Goal: Entertainment & Leisure: Consume media (video, audio)

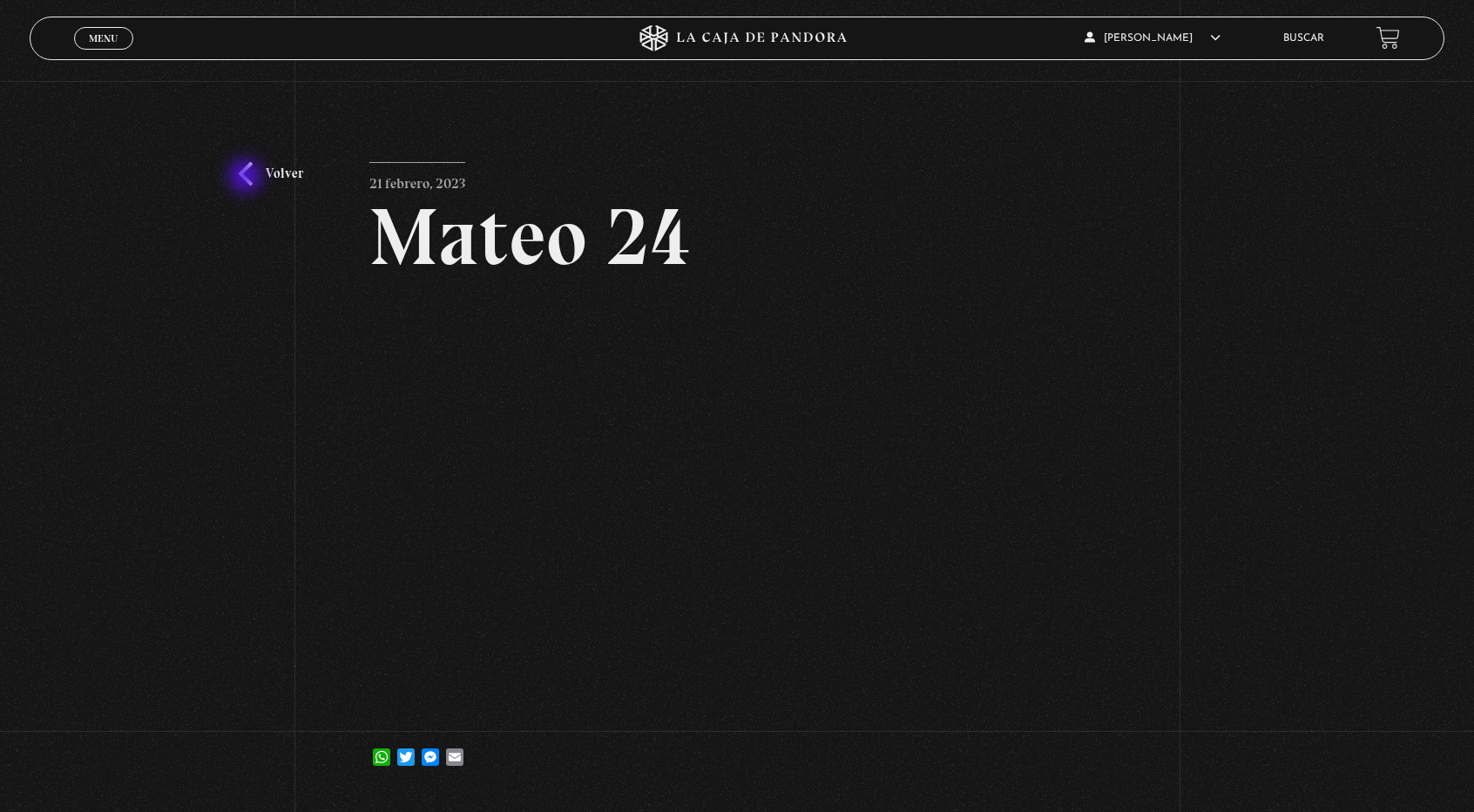
click at [247, 177] on link "Volver" at bounding box center [271, 174] width 64 height 24
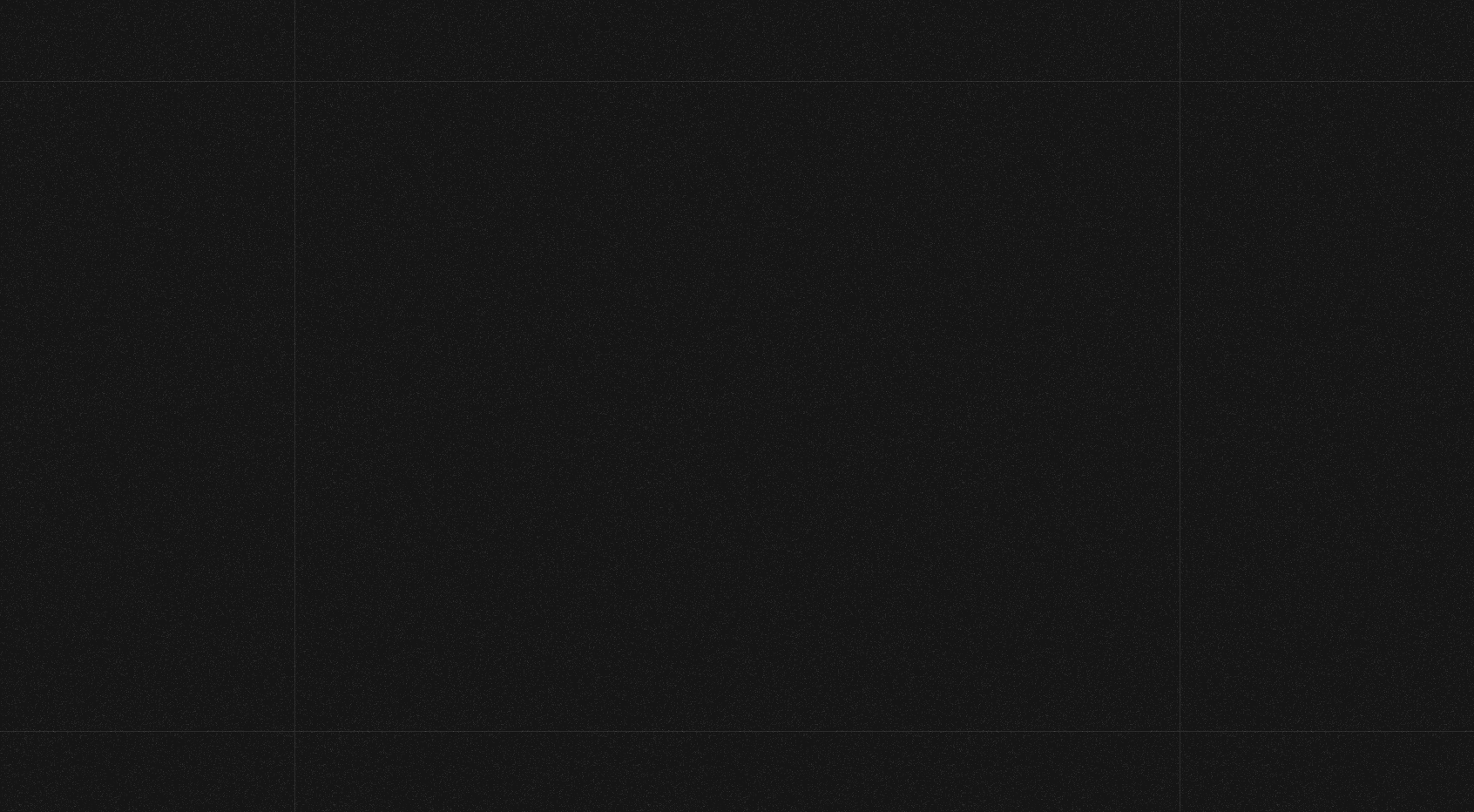
scroll to position [105, 0]
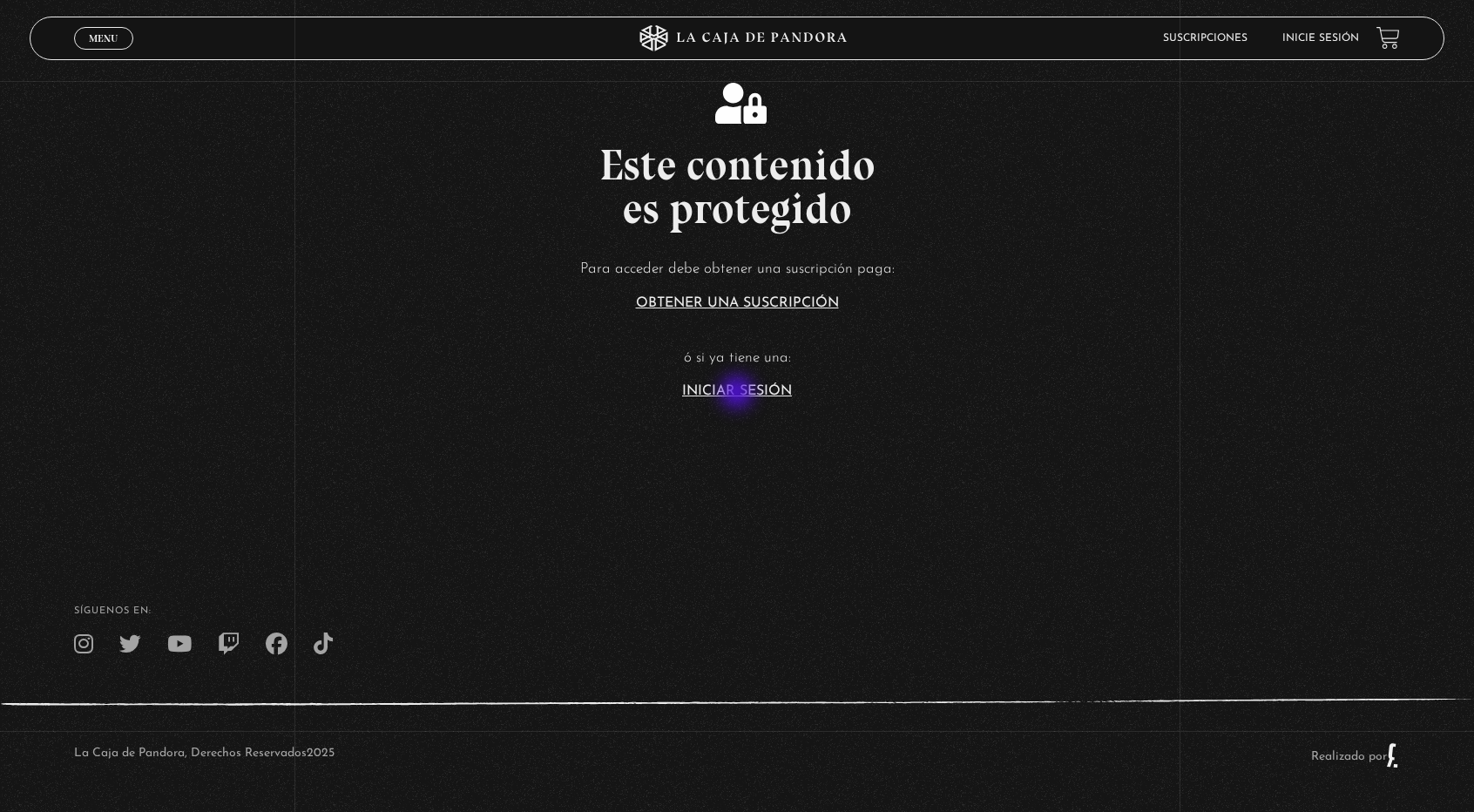
click at [738, 394] on link "Iniciar Sesión" at bounding box center [737, 390] width 109 height 14
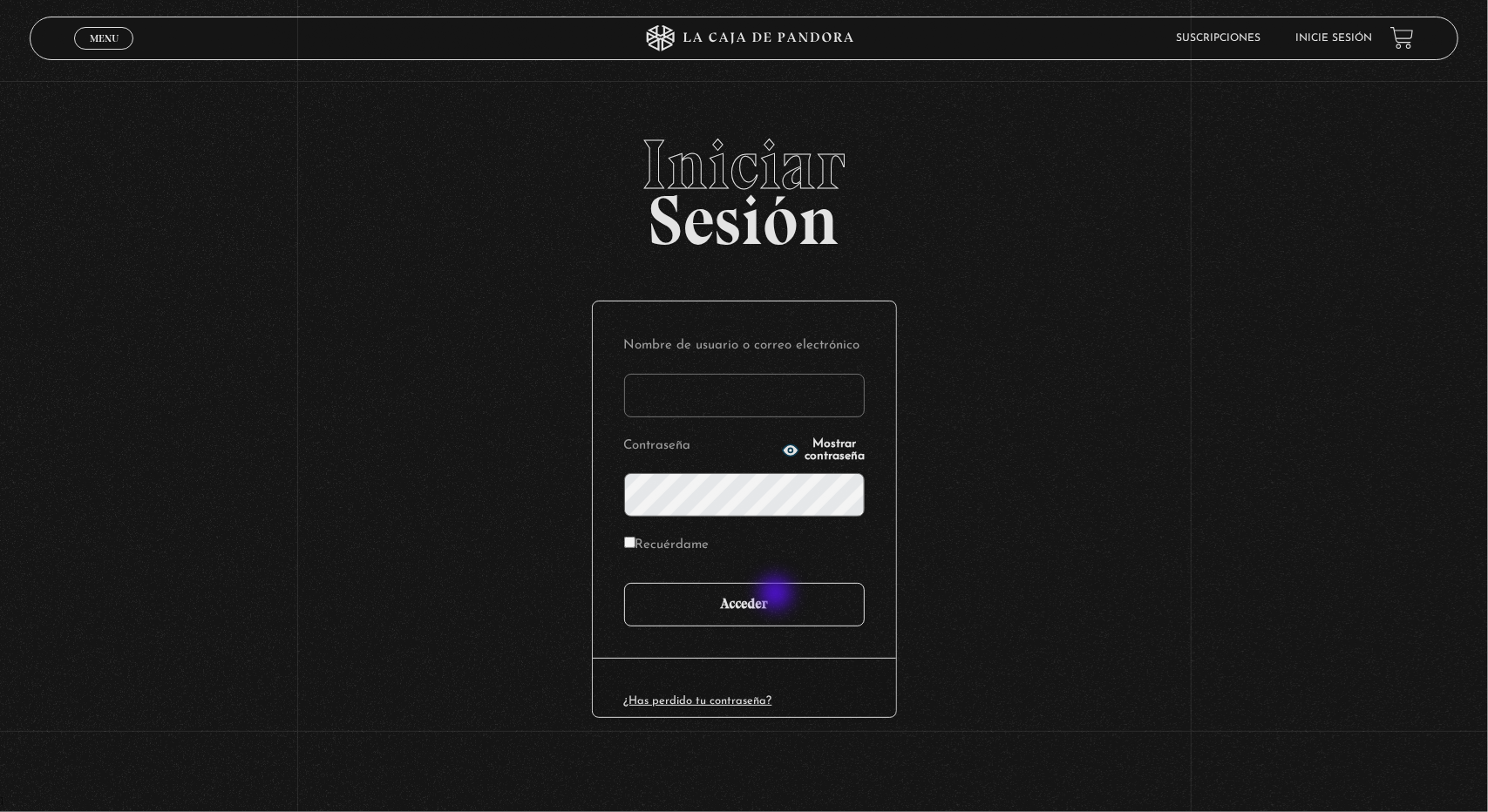
type input "luvidane07@gmail.com"
click at [777, 595] on input "Acceder" at bounding box center [744, 605] width 241 height 43
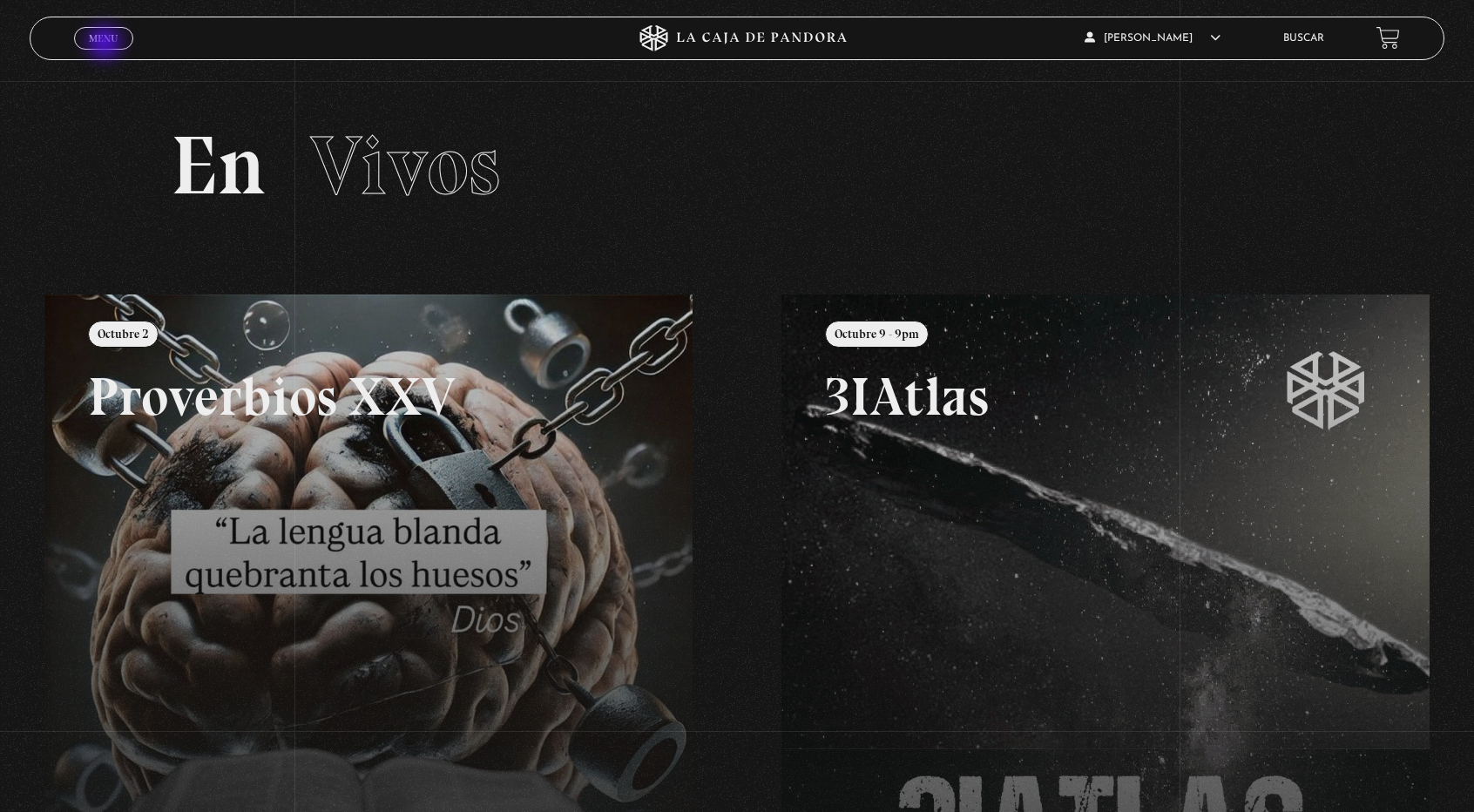
click at [95, 61] on div "ingresar al sitio Ver Video Más Información Solicitar Por favor coloque su disp…" at bounding box center [737, 605] width 1474 height 1211
click at [97, 36] on span "Menu" at bounding box center [103, 38] width 28 height 10
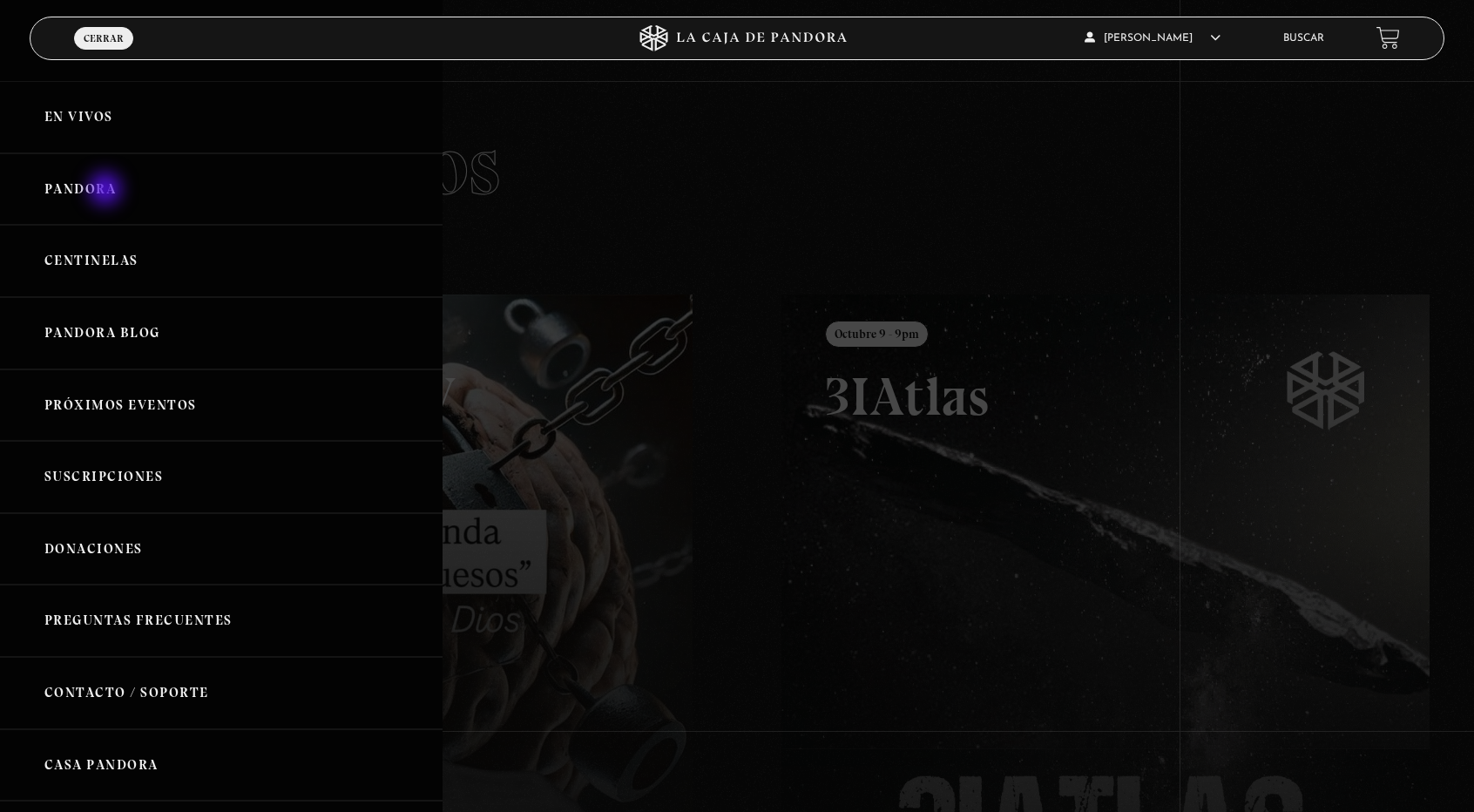
click at [108, 191] on link "Pandora" at bounding box center [221, 190] width 442 height 73
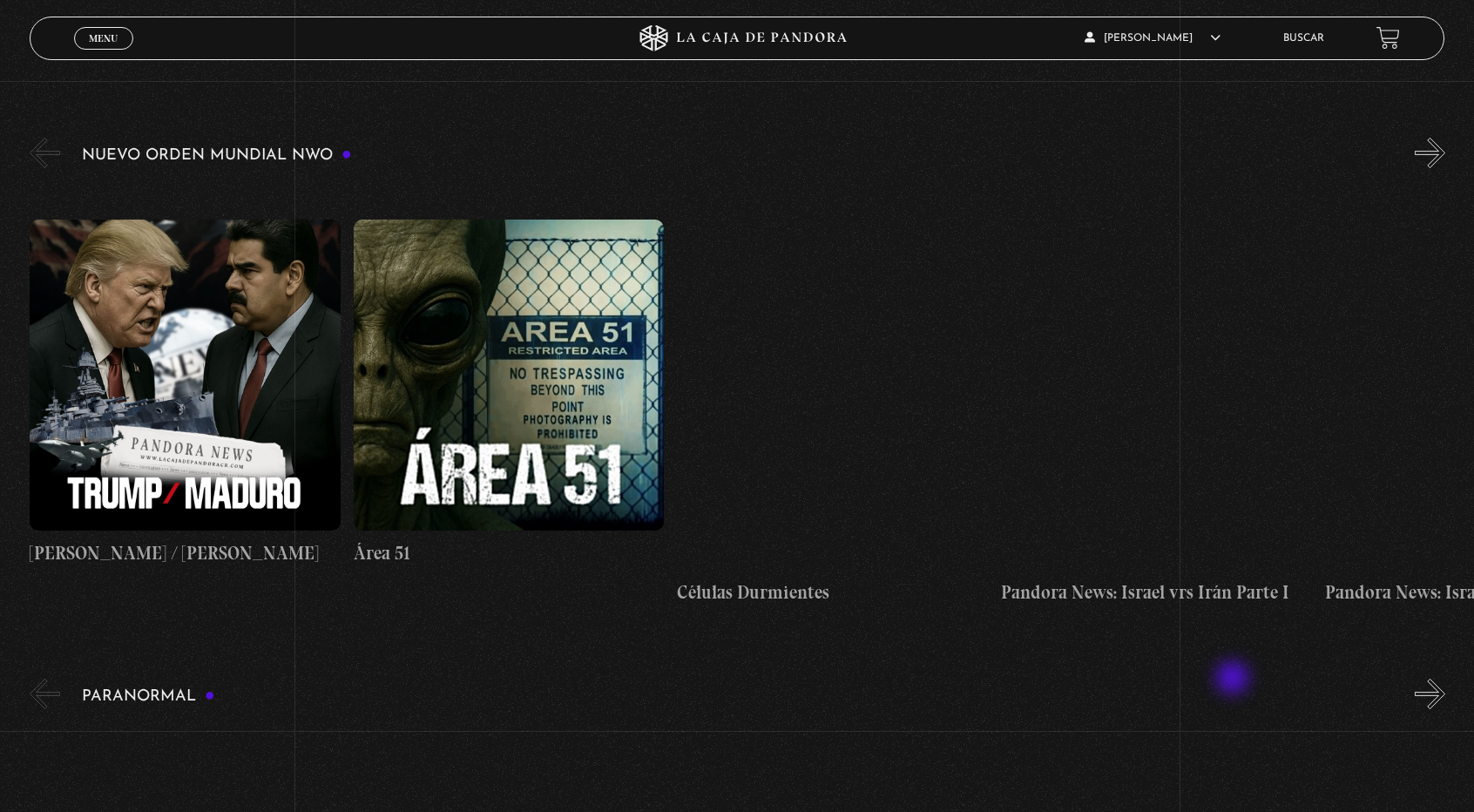
scroll to position [261, 0]
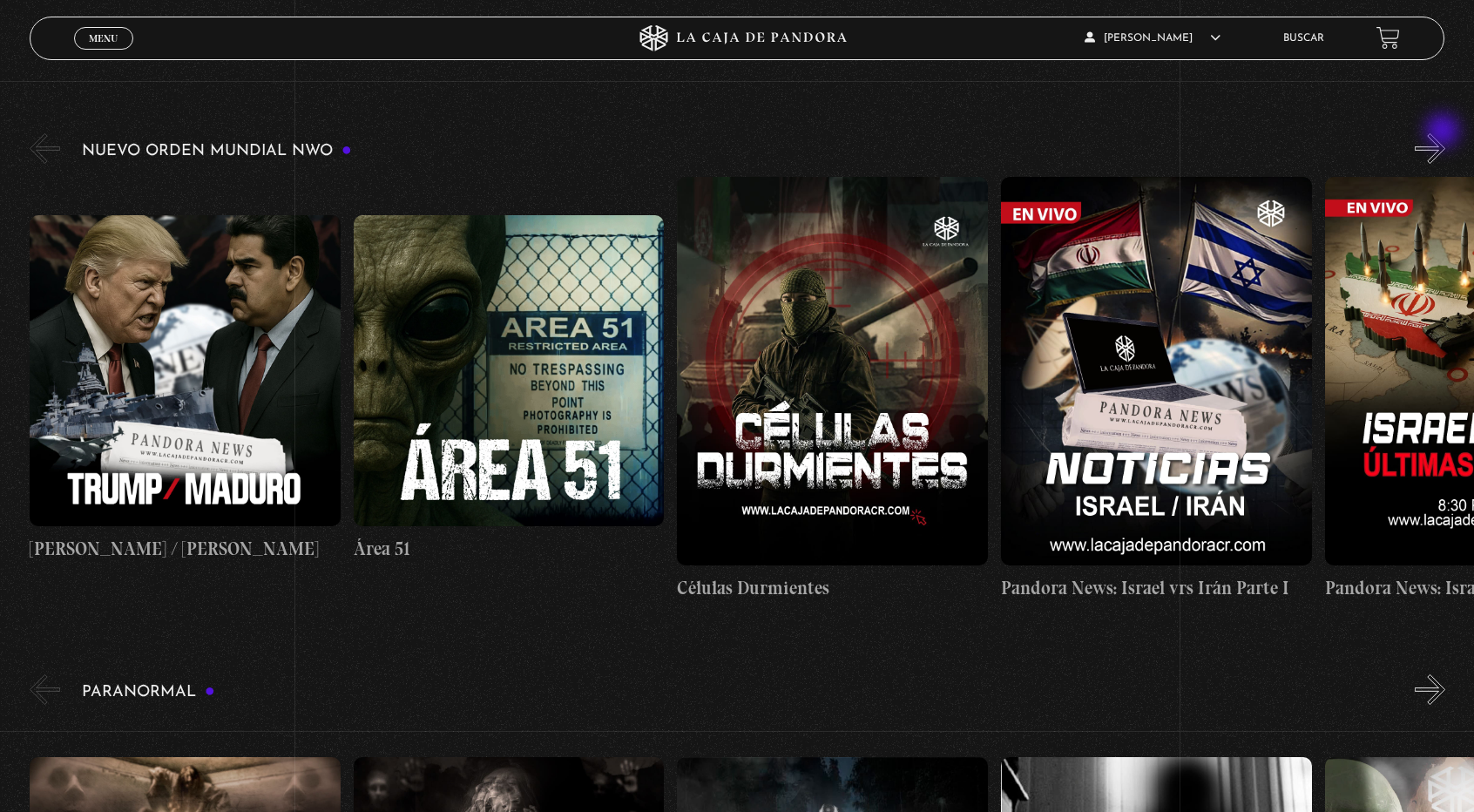
click at [1445, 133] on button "»" at bounding box center [1430, 148] width 30 height 30
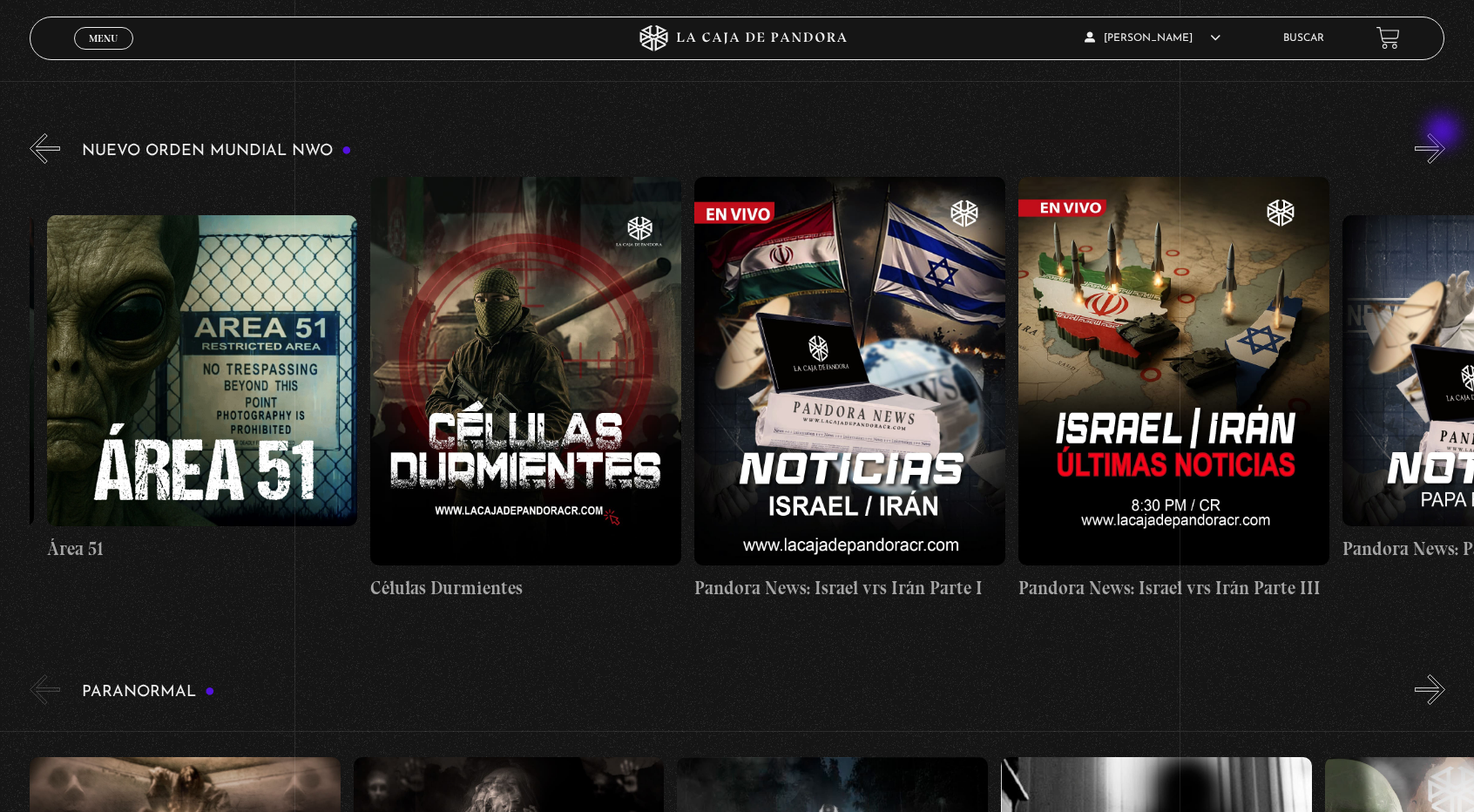
click at [1445, 133] on button "»" at bounding box center [1430, 148] width 30 height 30
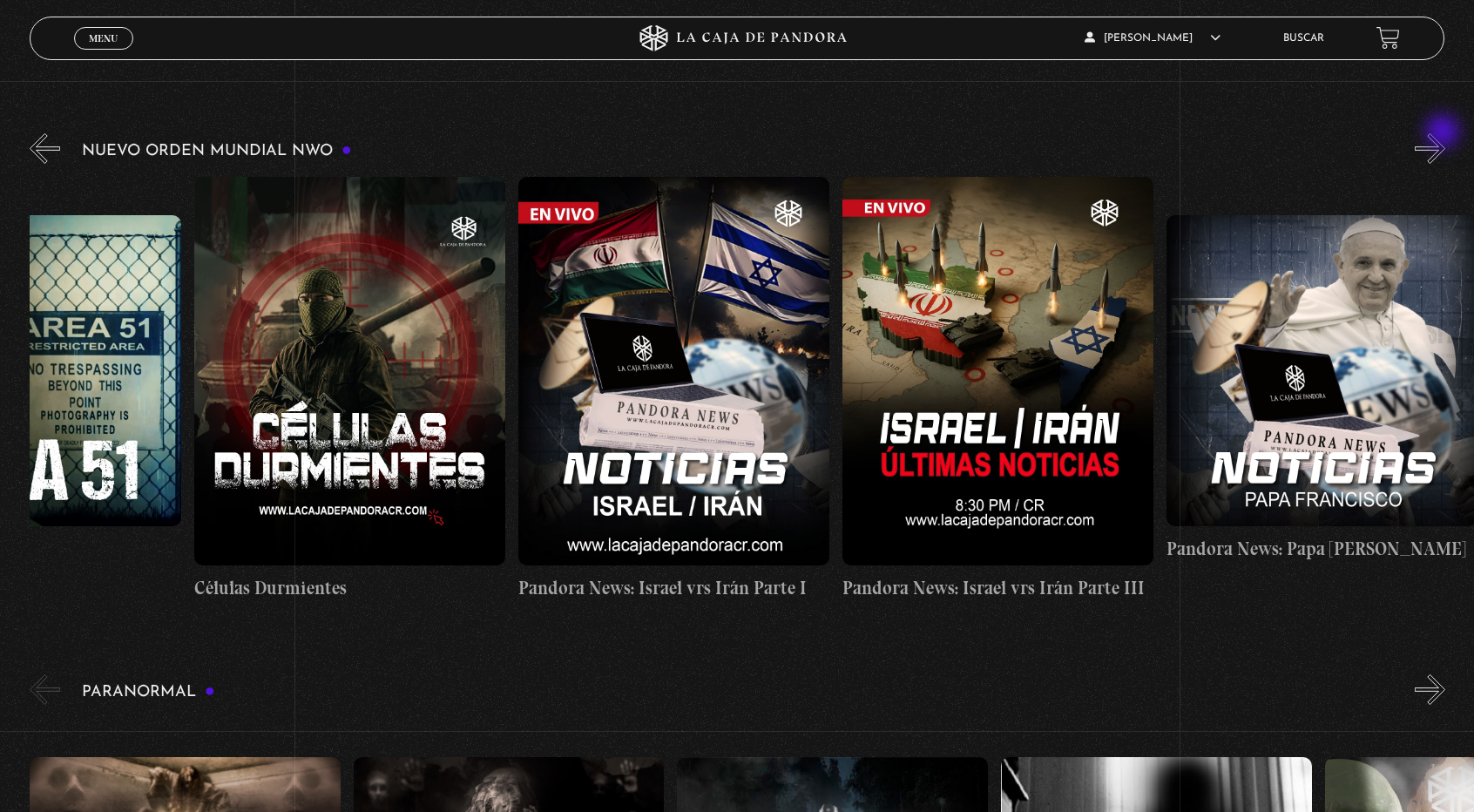
click at [1445, 133] on button "»" at bounding box center [1430, 148] width 30 height 30
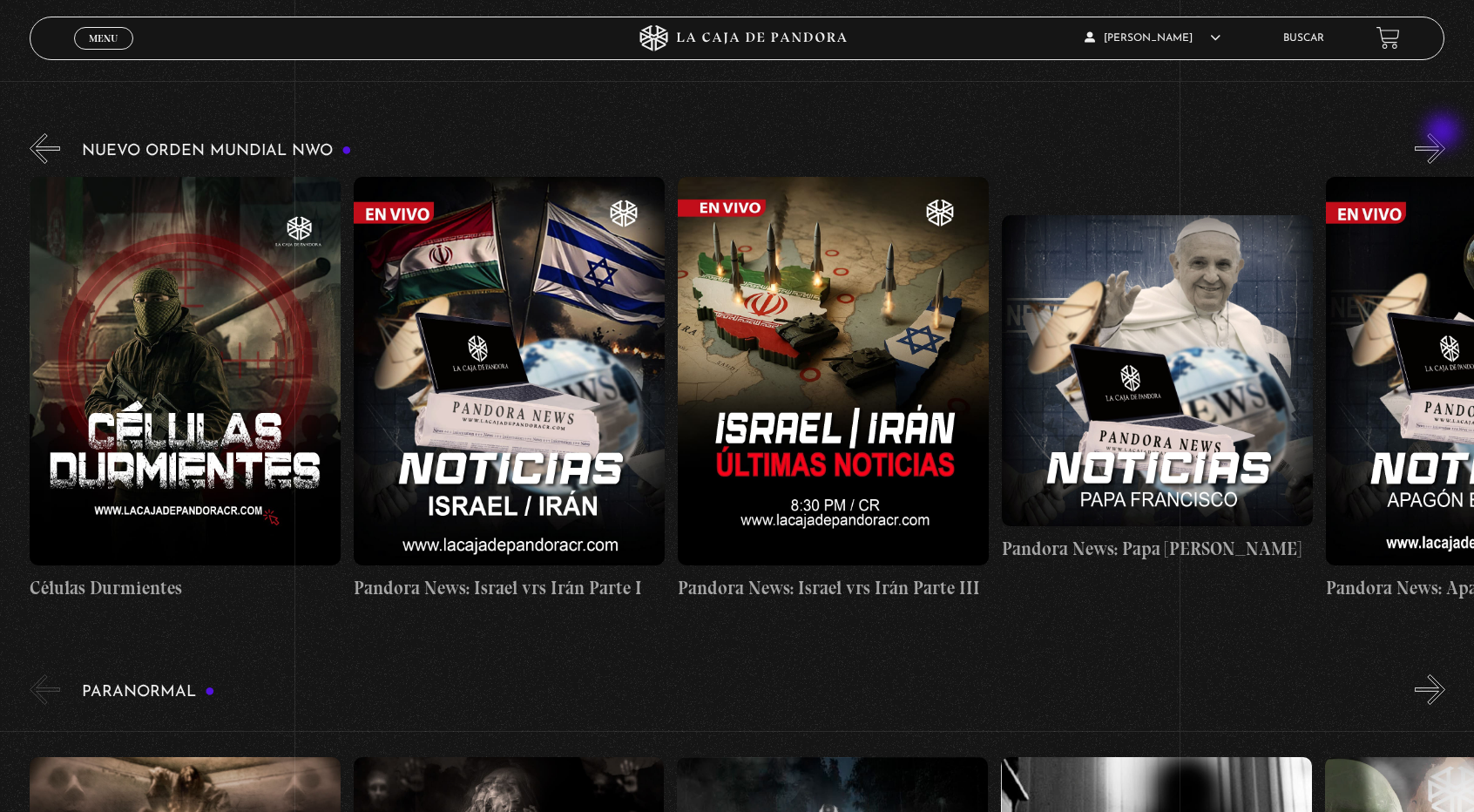
click at [1445, 133] on button "»" at bounding box center [1430, 148] width 30 height 30
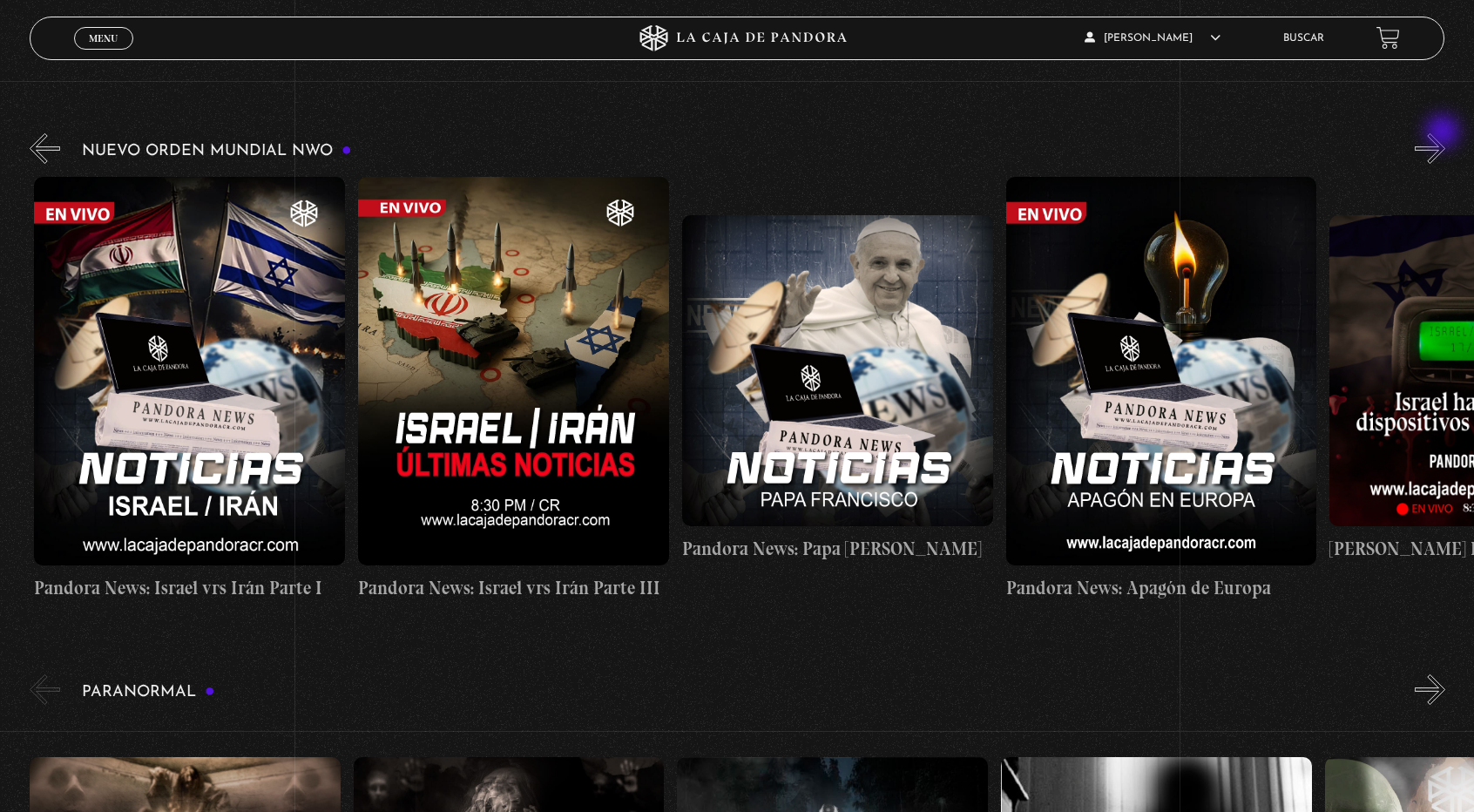
click at [1445, 133] on button "»" at bounding box center [1430, 148] width 30 height 30
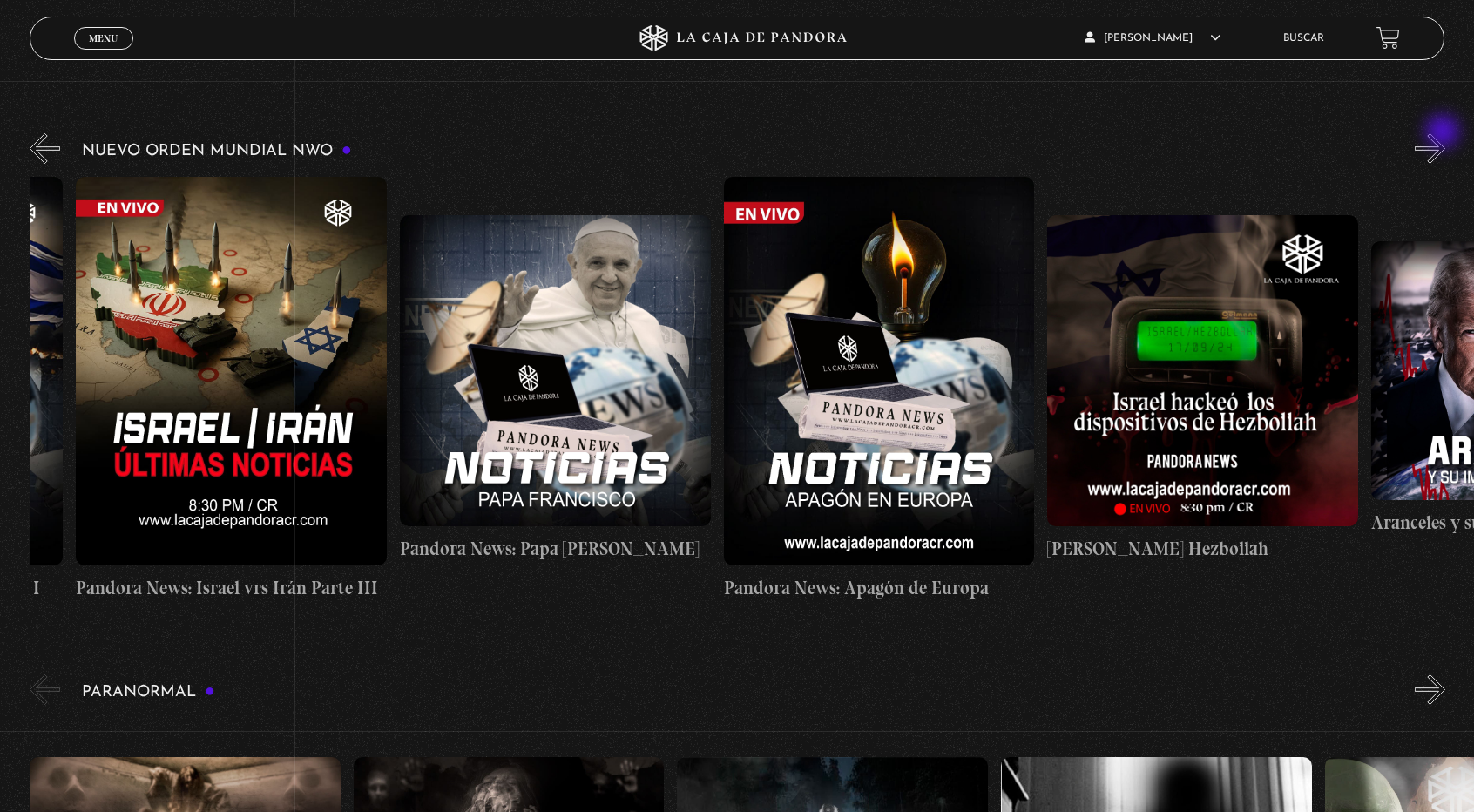
click at [1445, 133] on button "»" at bounding box center [1430, 148] width 30 height 30
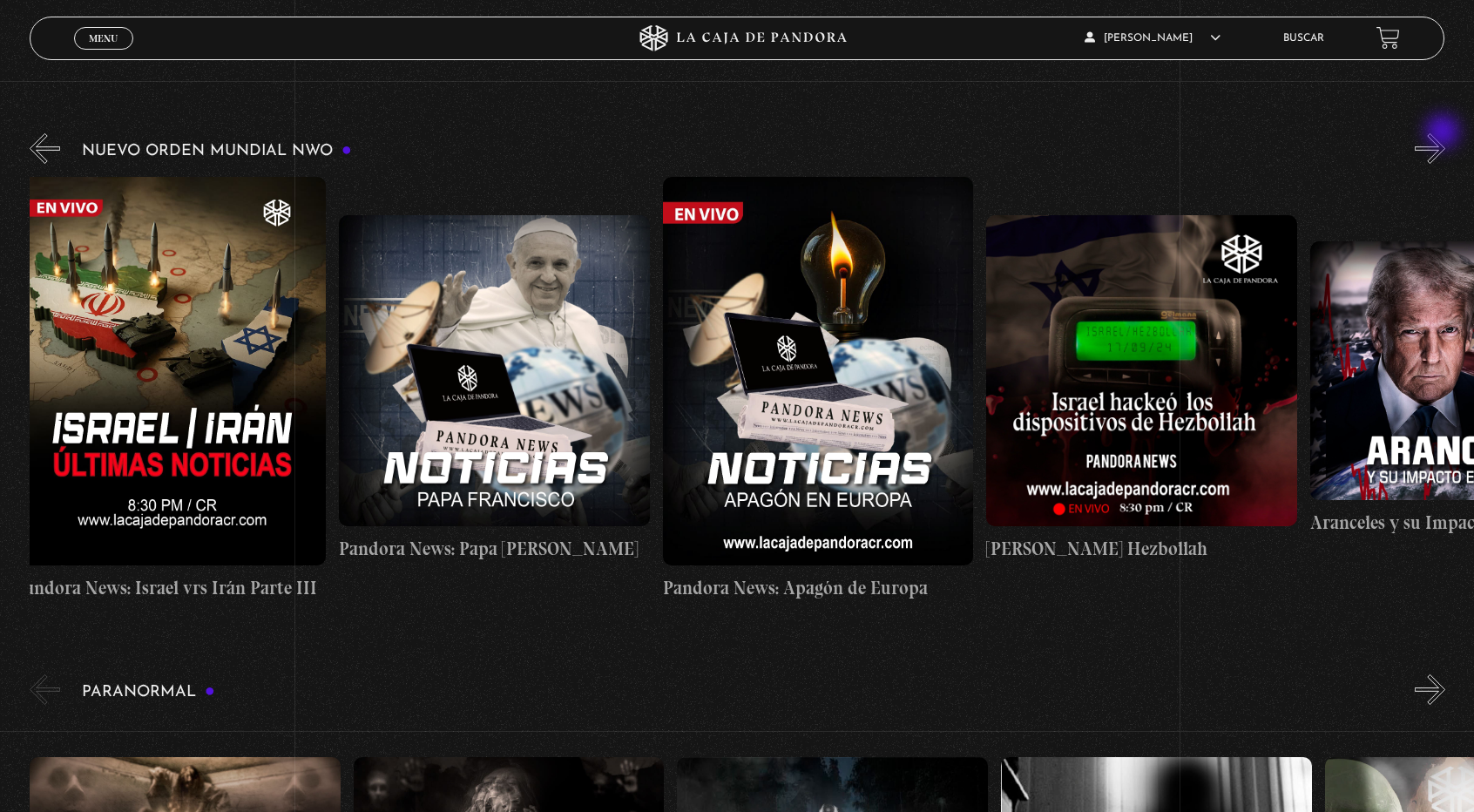
scroll to position [0, 1618]
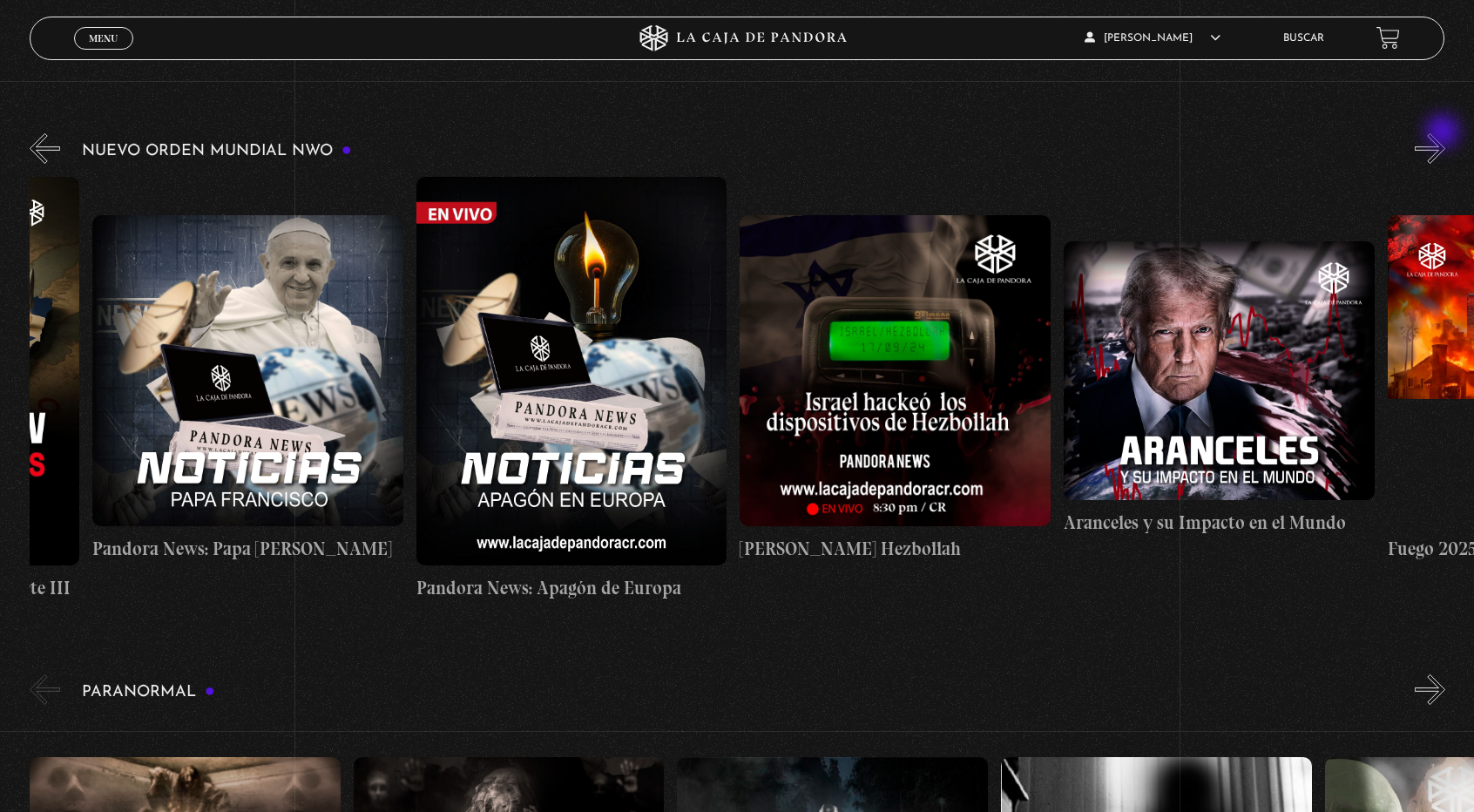
click at [1445, 133] on button "»" at bounding box center [1430, 148] width 30 height 30
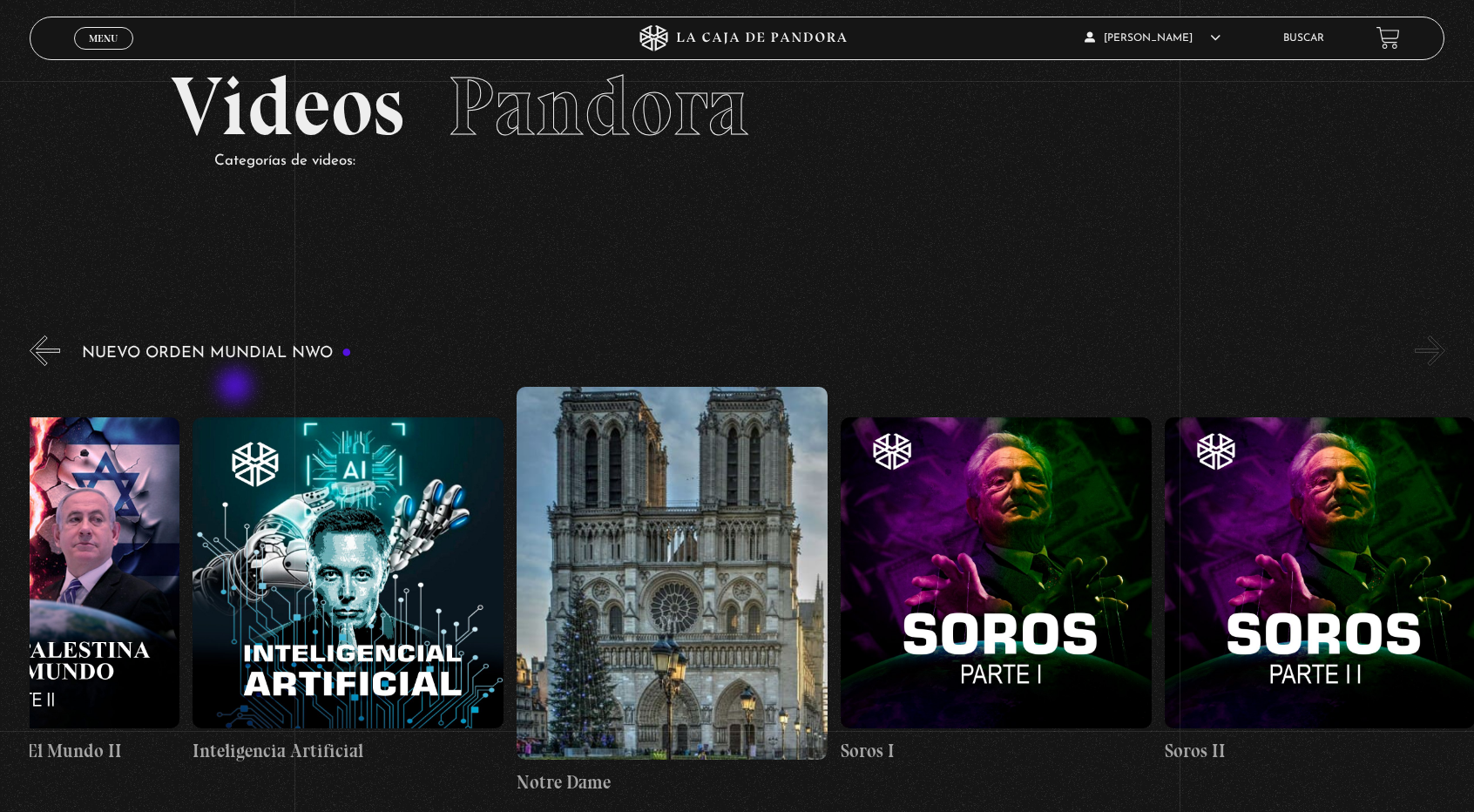
scroll to position [0, 0]
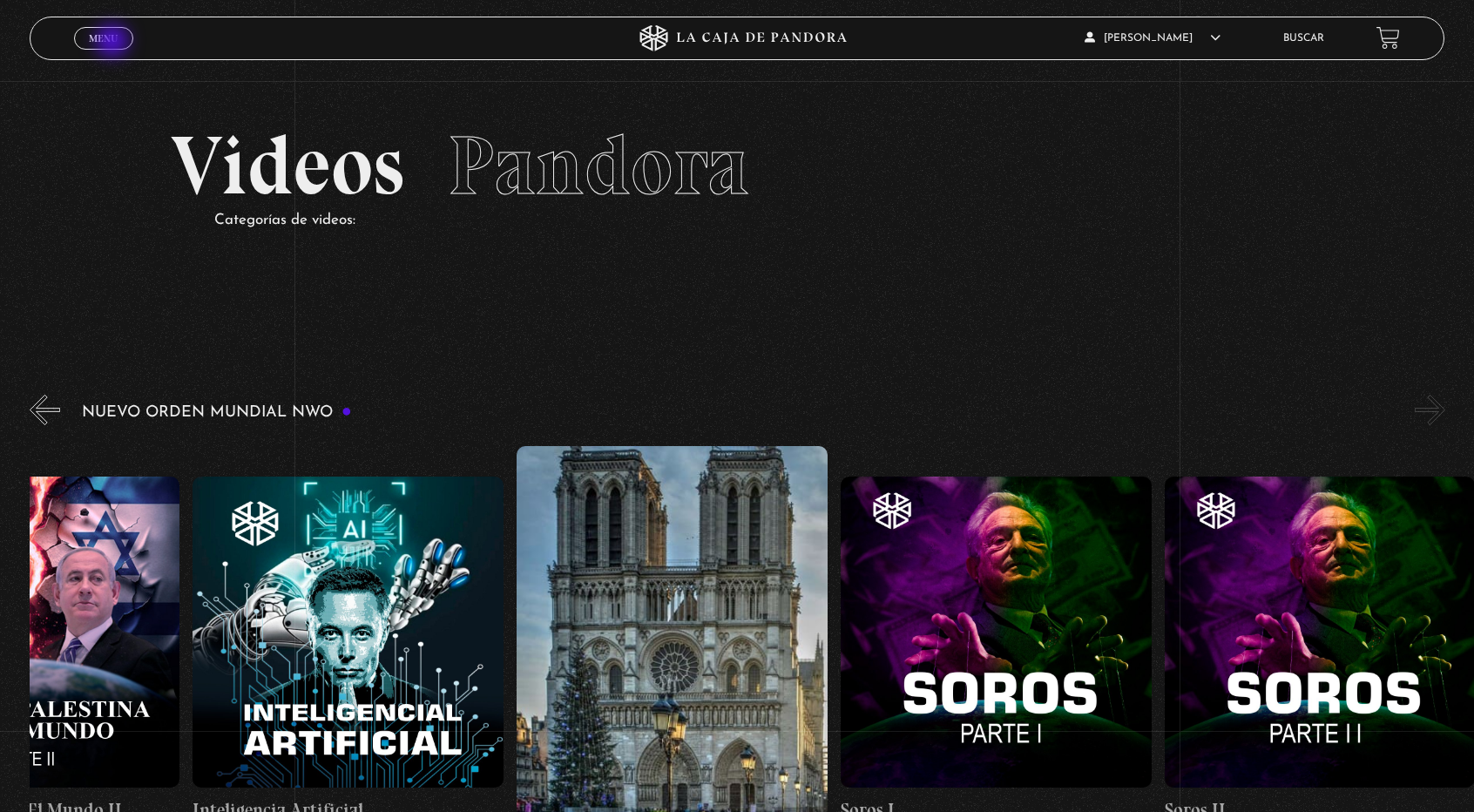
click at [114, 42] on span "Menu" at bounding box center [103, 38] width 28 height 10
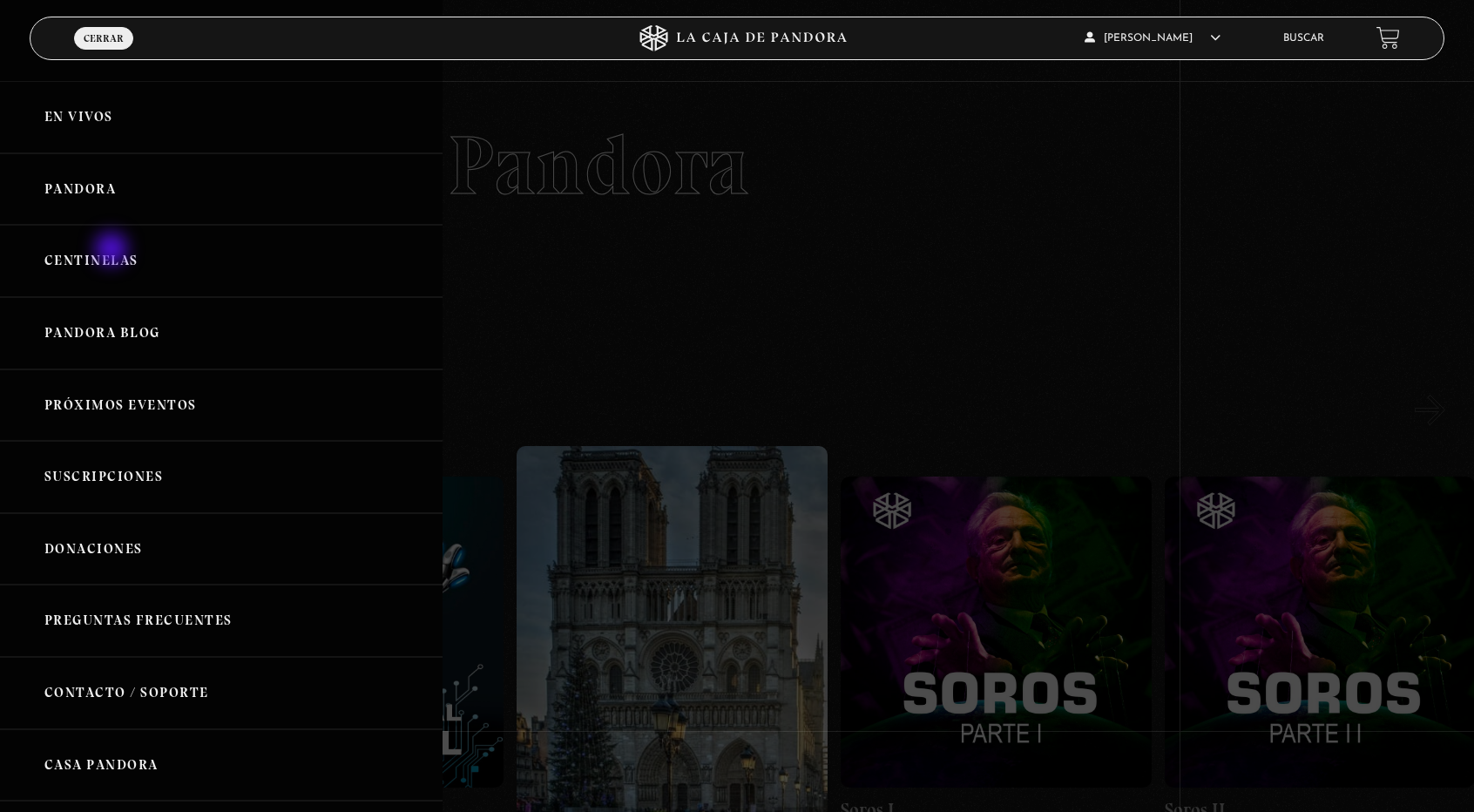
click at [113, 251] on link "Centinelas" at bounding box center [221, 260] width 442 height 73
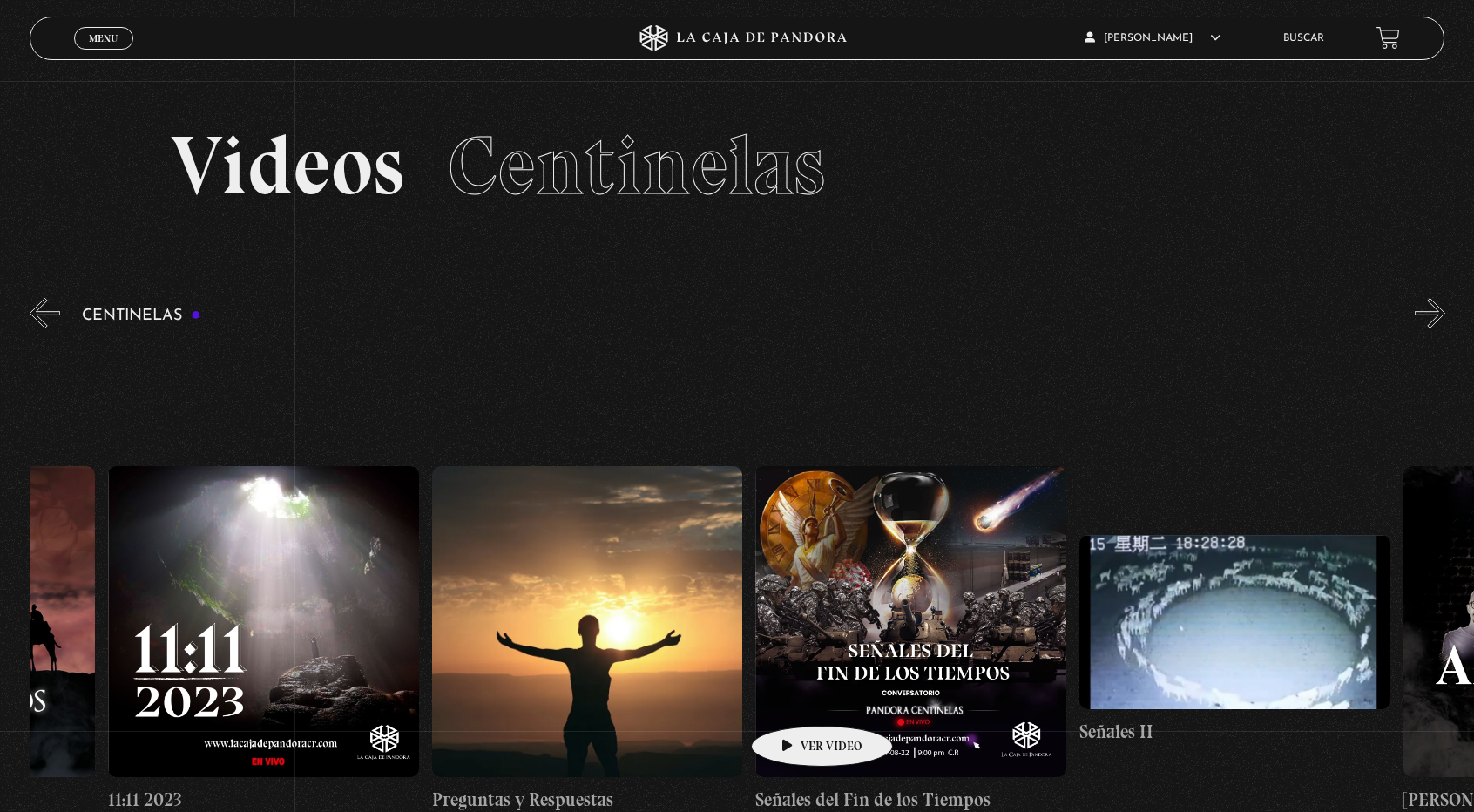
scroll to position [0, 16118]
click at [935, 587] on figure at bounding box center [910, 621] width 311 height 311
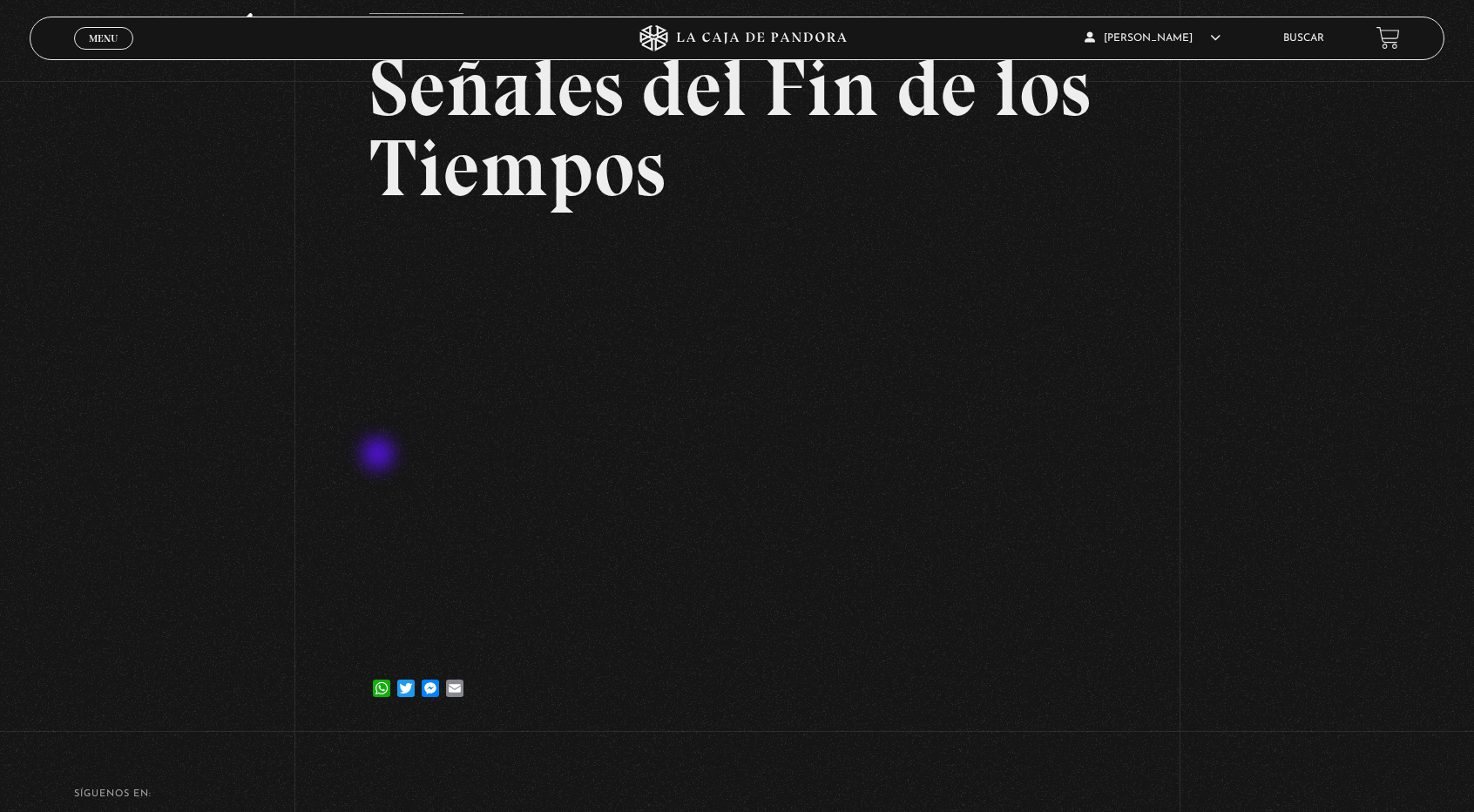
scroll to position [150, 0]
click at [1352, 473] on div "Volver 26 agosto, 2022 Señales del Fin de los Tiempos WhatsApp Twitter Messenge…" at bounding box center [737, 329] width 1474 height 796
